Goal: Task Accomplishment & Management: Manage account settings

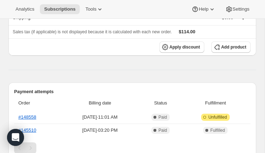
scroll to position [175, 0]
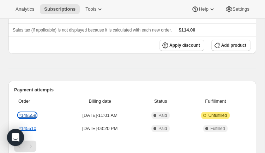
click at [34, 114] on link "#148558" at bounding box center [27, 114] width 18 height 5
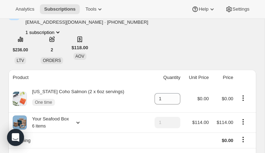
scroll to position [0, 0]
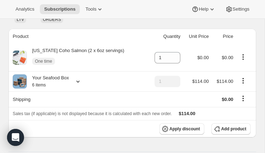
scroll to position [92, 0]
click at [78, 81] on icon at bounding box center [78, 80] width 7 height 7
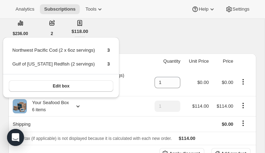
scroll to position [66, 0]
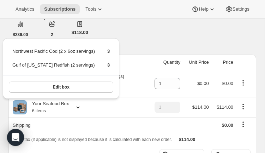
click at [157, 40] on div "David Lee dblee50@gmail.com · +18504962201 1 subscription $236.00 LTV 2 ORDERS …" at bounding box center [132, 21] width 248 height 55
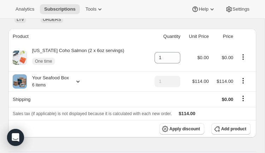
scroll to position [85, 0]
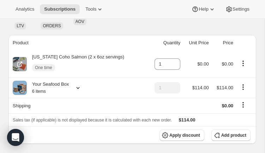
click at [244, 64] on icon "Product actions" at bounding box center [243, 63] width 7 height 7
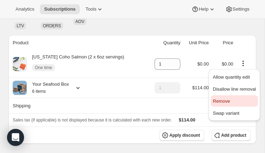
click at [233, 100] on span "Remove" at bounding box center [234, 101] width 43 height 7
type input "0"
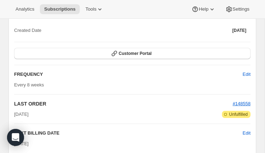
scroll to position [730, 0]
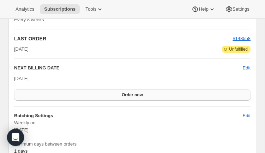
click at [157, 96] on button "Order now" at bounding box center [132, 94] width 237 height 11
click at [147, 95] on span "Click to confirm" at bounding box center [133, 95] width 32 height 6
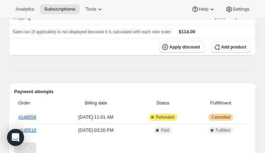
scroll to position [161, 0]
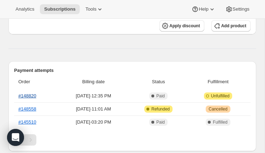
scroll to position [168, 0]
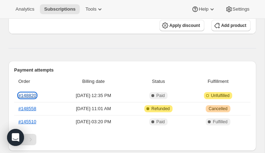
click at [28, 94] on link "#148820" at bounding box center [27, 95] width 18 height 5
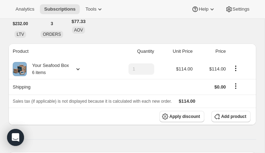
scroll to position [75, 0]
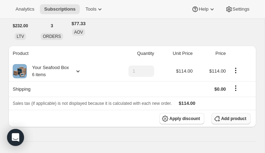
click at [232, 116] on button "Add product" at bounding box center [231, 118] width 39 height 11
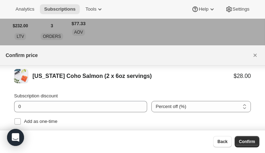
scroll to position [13, 0]
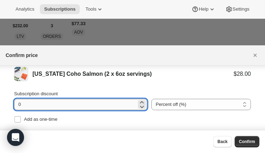
click at [94, 102] on input "0" at bounding box center [75, 104] width 123 height 11
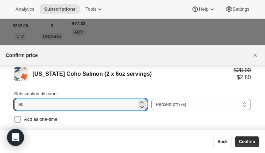
type input "90"
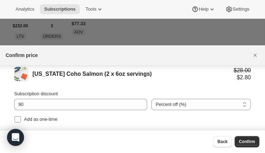
drag, startPoint x: 19, startPoint y: 118, endPoint x: 30, endPoint y: 116, distance: 11.8
click at [19, 117] on input "Add as one-time" at bounding box center [17, 119] width 6 height 6
checkbox input "true"
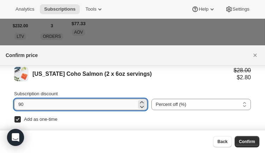
click at [60, 105] on input "90" at bounding box center [75, 104] width 123 height 11
type input "9"
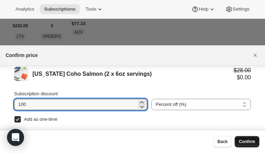
type input "100"
click at [252, 142] on span "Confirm" at bounding box center [247, 141] width 16 height 6
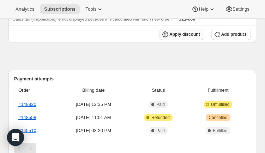
scroll to position [202, 0]
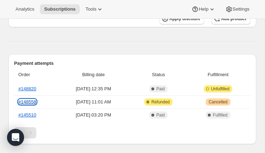
click at [31, 104] on link "#148558" at bounding box center [27, 101] width 18 height 5
